Goal: Task Accomplishment & Management: Use online tool/utility

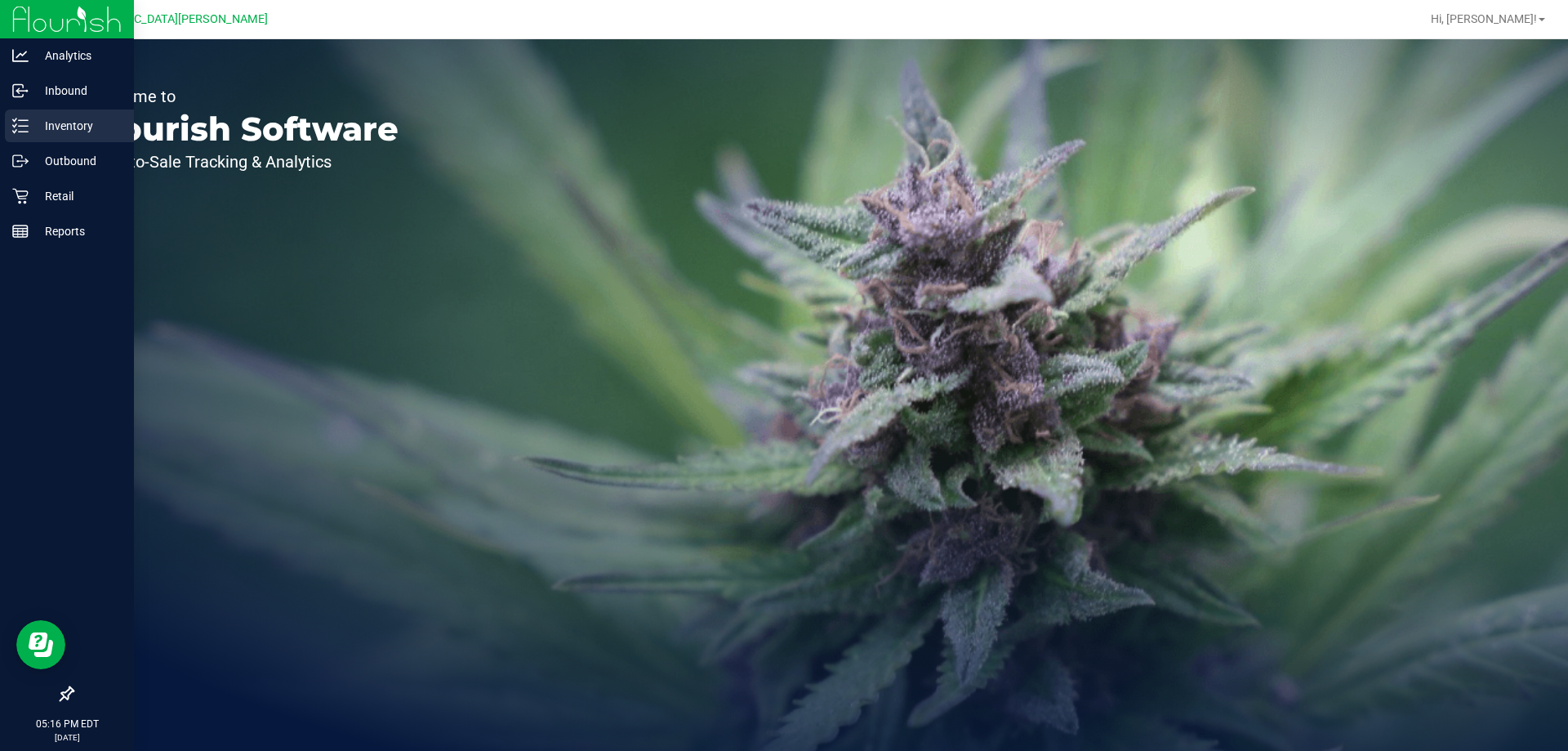
click at [55, 135] on div "Inventory" at bounding box center [69, 126] width 129 height 33
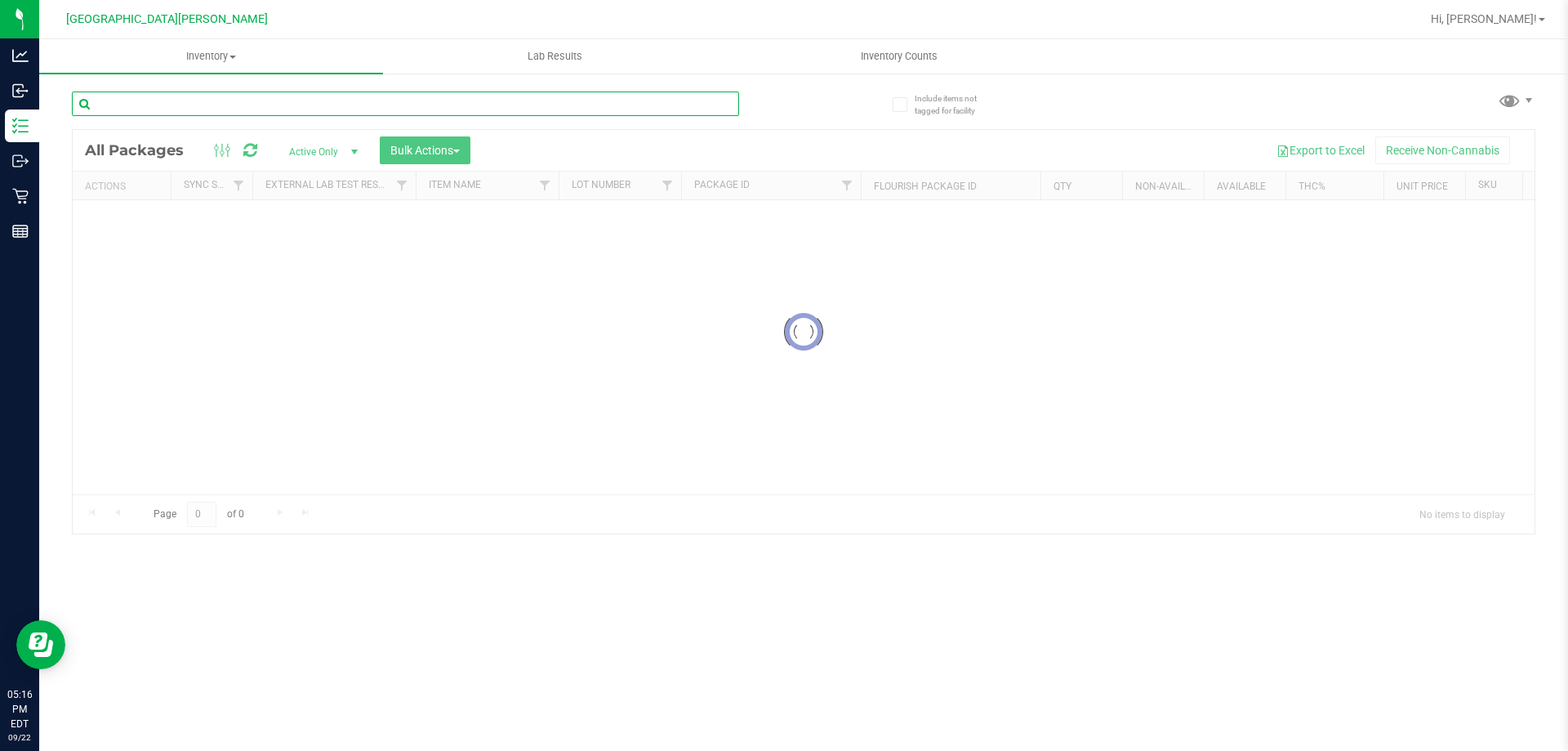
click at [187, 102] on input "text" at bounding box center [406, 104] width 668 height 25
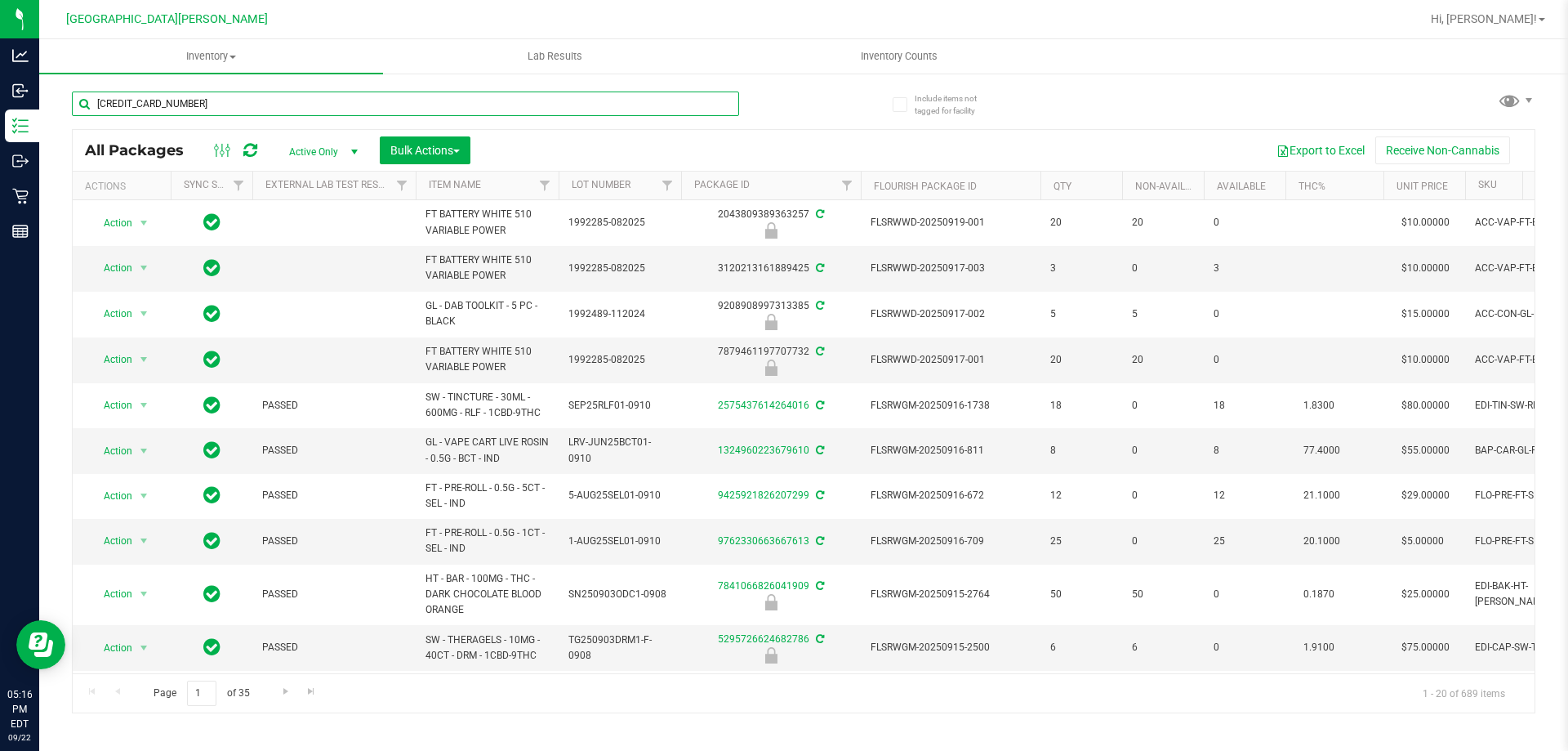
type input "[CREDIT_CARD_NUMBER]"
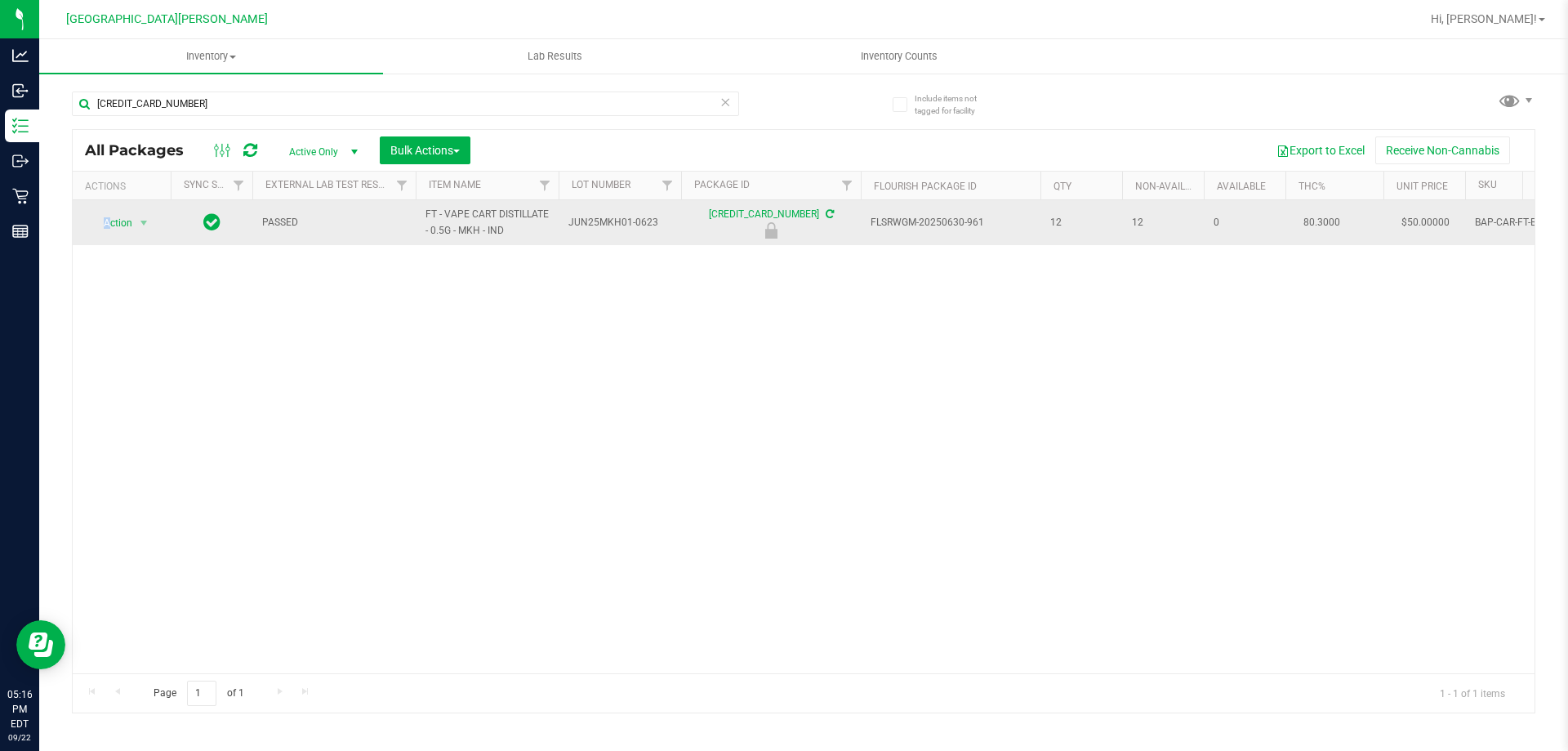
click at [107, 233] on span "Action" at bounding box center [111, 223] width 44 height 23
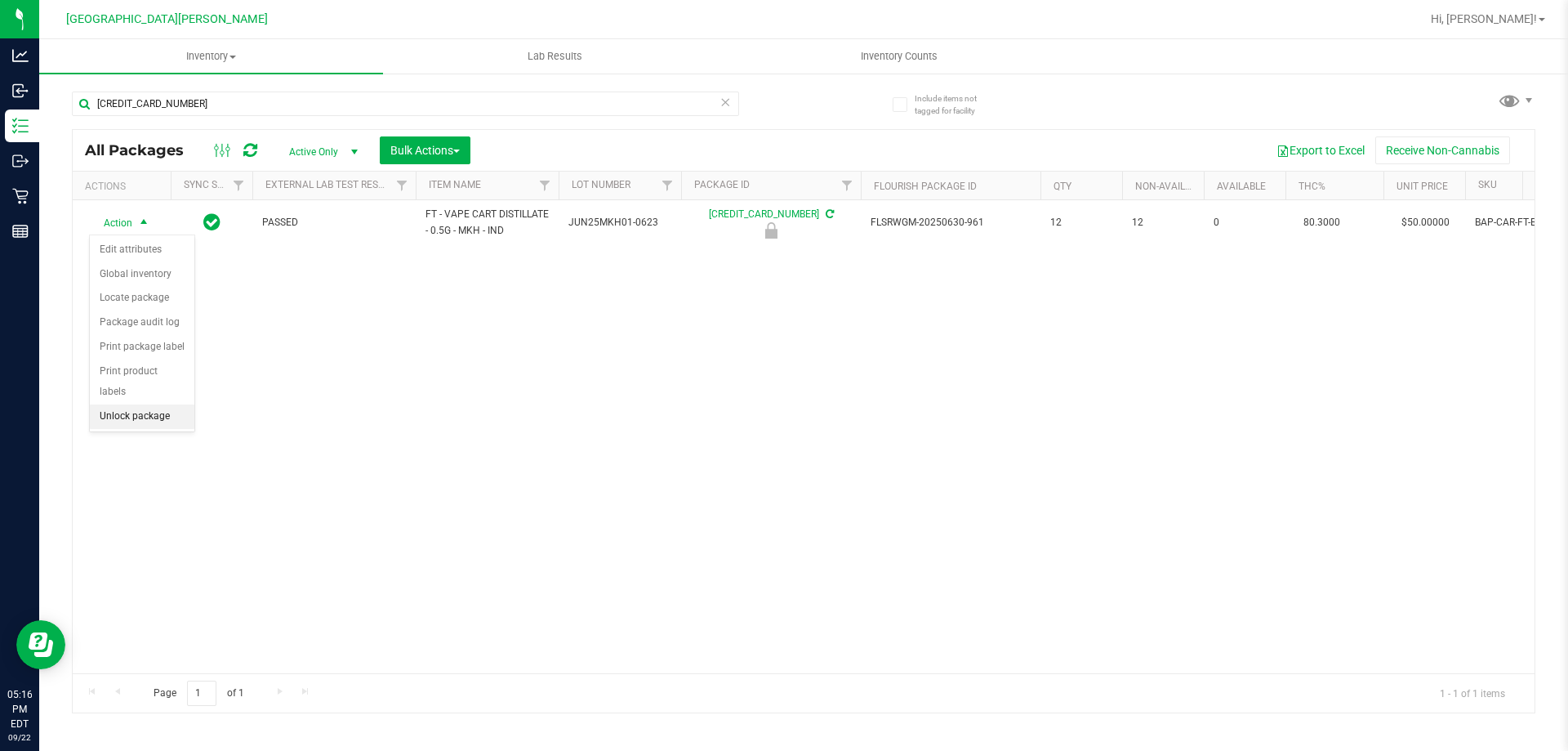
click at [126, 404] on li "Unlock package" at bounding box center [142, 416] width 105 height 25
